Goal: Information Seeking & Learning: Find specific fact

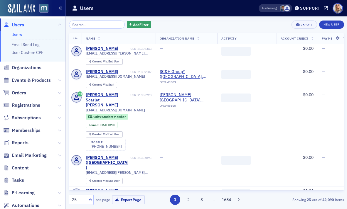
click at [82, 26] on input "search" at bounding box center [97, 25] width 56 height 8
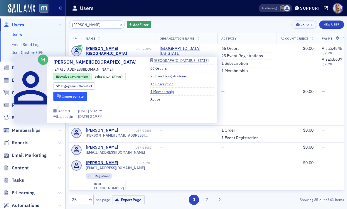
type input "Alexandra Zoura"
click at [74, 98] on button "Impersonate" at bounding box center [70, 96] width 34 height 9
click at [72, 94] on button "Impersonate" at bounding box center [70, 96] width 34 height 9
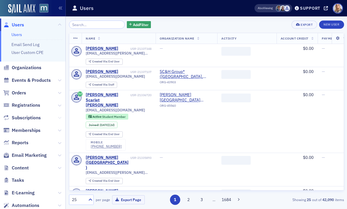
click at [61, 117] on icon at bounding box center [60, 118] width 4 height 4
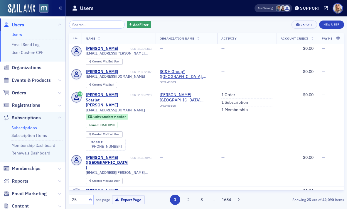
click at [32, 128] on link "Subscriptions" at bounding box center [24, 127] width 26 height 5
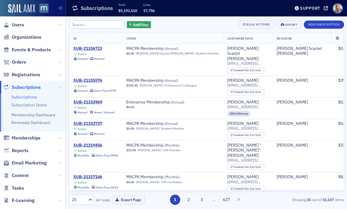
click at [97, 26] on input "search" at bounding box center [97, 25] width 56 height 8
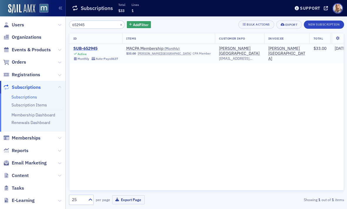
type input "652945"
click at [91, 49] on div "SUB-652945" at bounding box center [95, 48] width 45 height 5
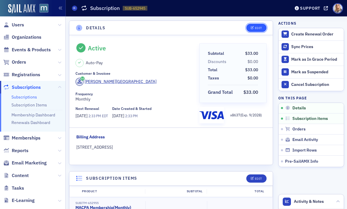
click at [254, 28] on div "Edit" at bounding box center [257, 27] width 7 height 3
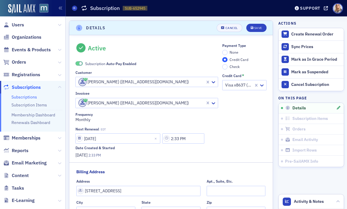
scroll to position [1, 0]
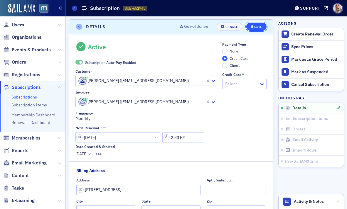
click at [258, 28] on div "Save" at bounding box center [258, 26] width 8 height 3
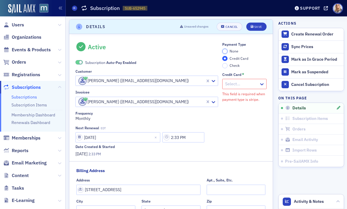
click at [222, 50] on input "None" at bounding box center [224, 51] width 5 height 5
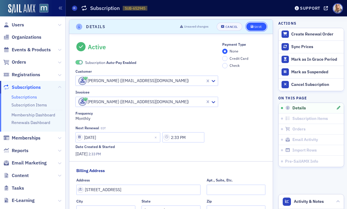
click at [254, 25] on div "Save" at bounding box center [258, 26] width 8 height 3
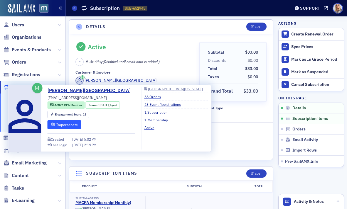
click at [73, 125] on button "Impersonate" at bounding box center [64, 124] width 34 height 9
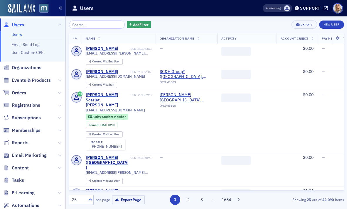
click at [84, 26] on input "search" at bounding box center [97, 25] width 56 height 8
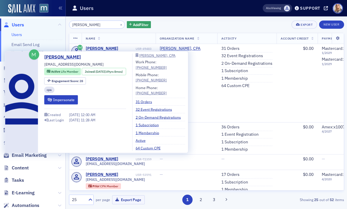
type input "Max Highstein"
drag, startPoint x: 86, startPoint y: 64, endPoint x: 45, endPoint y: 64, distance: 41.6
click at [44, 64] on div "Max Highstein mhighstein@aol.com Active Life Member Joined : 1/1/1976 (49yrs 8m…" at bounding box center [85, 102] width 82 height 97
copy div "mhighstein@aol.com"
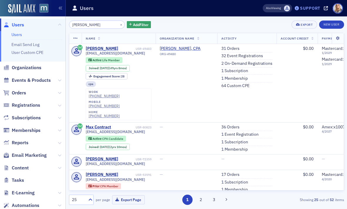
click at [310, 10] on div "Support" at bounding box center [310, 8] width 20 height 5
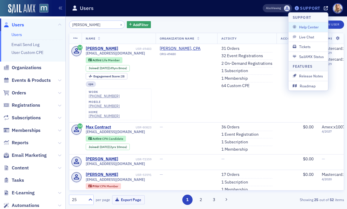
click at [310, 9] on div "Support" at bounding box center [310, 8] width 20 height 5
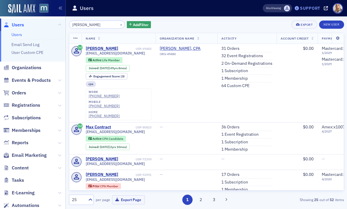
click at [310, 9] on div "Support" at bounding box center [310, 8] width 20 height 5
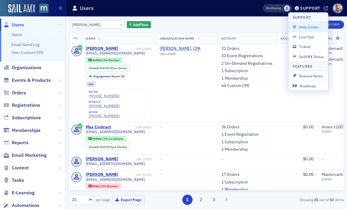
click at [323, 8] on icon at bounding box center [325, 8] width 4 height 4
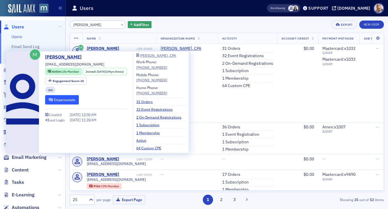
click at [71, 99] on button "Impersonate" at bounding box center [62, 99] width 34 height 9
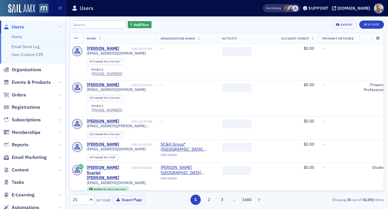
click at [19, 37] on link "Users" at bounding box center [16, 36] width 11 height 5
click at [82, 25] on input "search" at bounding box center [98, 25] width 56 height 8
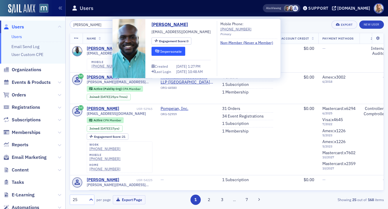
type input "[PERSON_NAME]"
click at [159, 52] on icon "submit" at bounding box center [157, 52] width 4 height 4
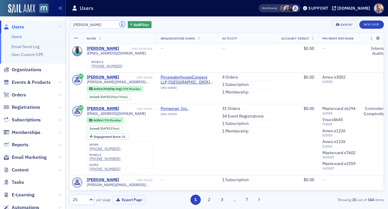
click at [120, 24] on button "×" at bounding box center [122, 24] width 5 height 5
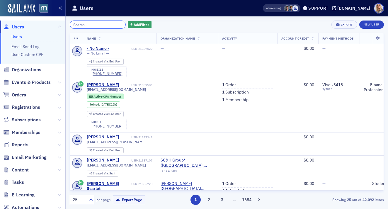
click at [98, 25] on input "search" at bounding box center [98, 25] width 56 height 8
paste input "Oh, he was hoping I’d be in the office. Apparently he wanted a face-to-face mee…"
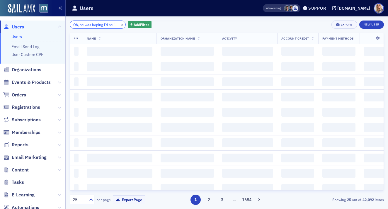
scroll to position [0, 101]
type input "Oh, he was hoping I’d be in the office. Apparently he wanted a face-to-face mee…"
click at [120, 24] on button "×" at bounding box center [122, 24] width 5 height 5
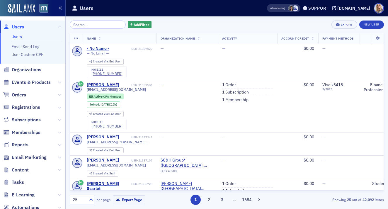
click at [294, 9] on span at bounding box center [291, 8] width 6 height 6
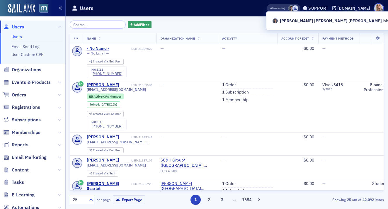
click at [229, 11] on div "Users" at bounding box center [160, 8] width 177 height 11
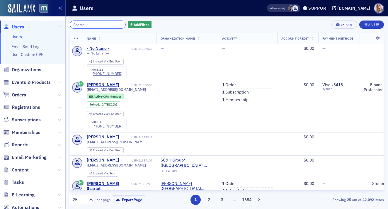
click at [104, 23] on input "search" at bounding box center [98, 25] width 56 height 8
paste input "[PERSON_NAME]"
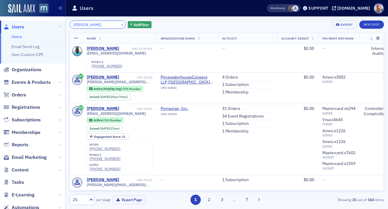
type input "[PERSON_NAME]"
click at [120, 26] on button "×" at bounding box center [122, 24] width 5 height 5
